Goal: Transaction & Acquisition: Subscribe to service/newsletter

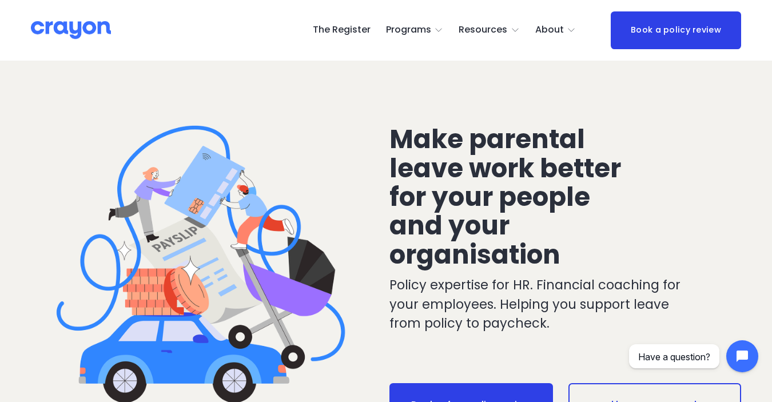
click at [0, 0] on span "Employer hub" at bounding box center [0, 0] width 0 height 0
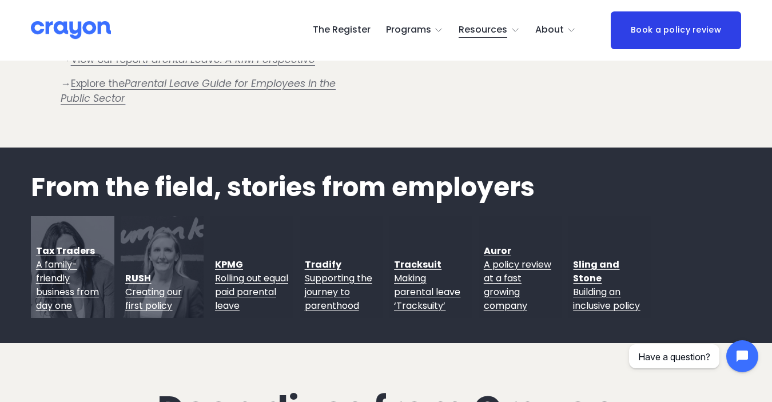
scroll to position [1116, 0]
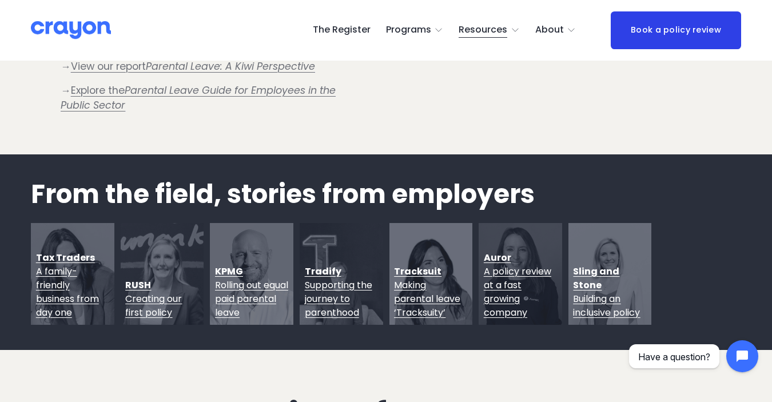
click at [339, 34] on link "The Register" at bounding box center [342, 30] width 58 height 18
